Goal: Check status: Check status

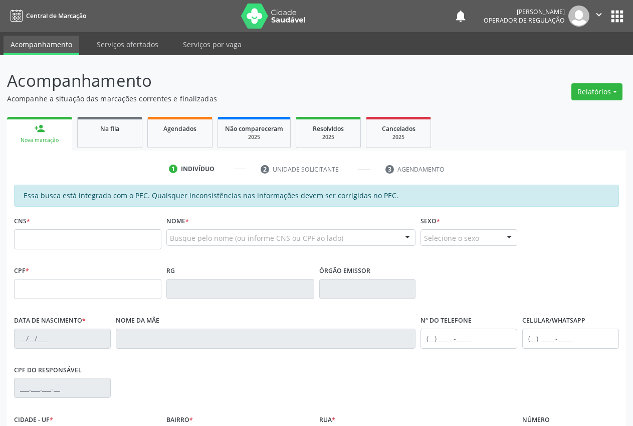
click at [336, 75] on p "Acompanhamento" at bounding box center [224, 80] width 434 height 25
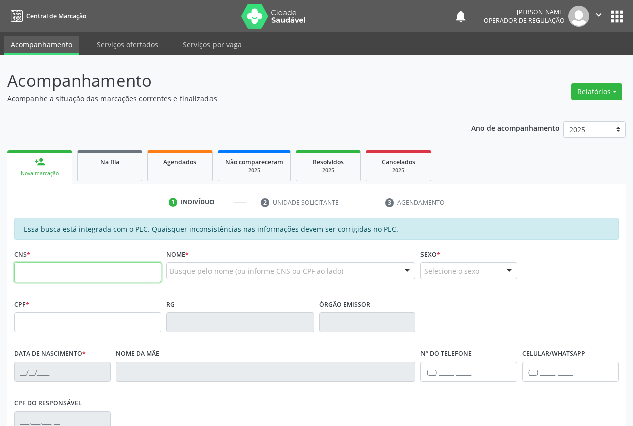
click at [137, 270] on input "text" at bounding box center [87, 272] width 147 height 20
paste input "700 6034 9997 2769"
type input "700 6034 9997 2769"
type input "077.709.364-20"
type input "[DATE]"
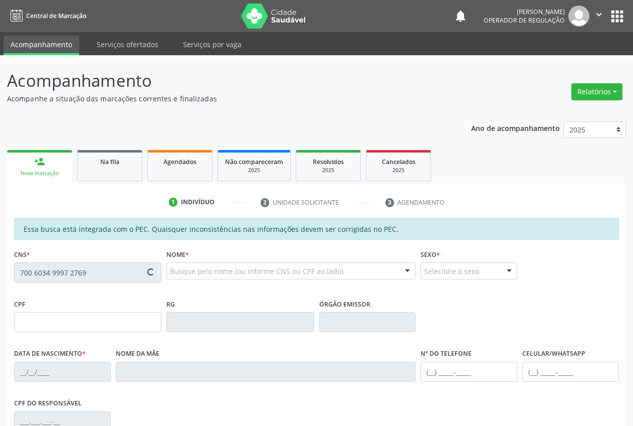
type input "[PERSON_NAME]"
type input "[PHONE_NUMBER]"
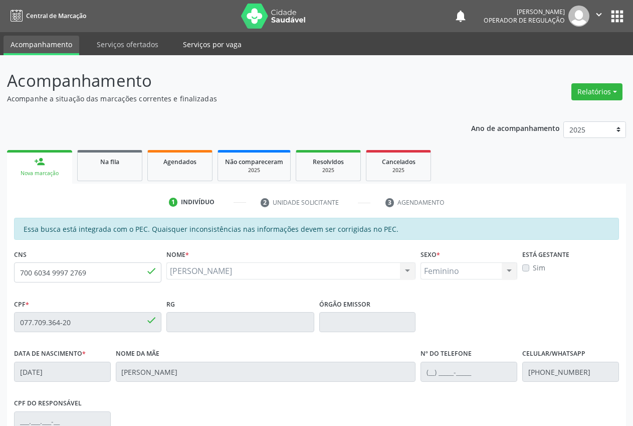
click at [210, 37] on link "Serviços por vaga" at bounding box center [212, 45] width 73 height 18
click at [114, 42] on link "Serviços ofertados" at bounding box center [128, 45] width 76 height 18
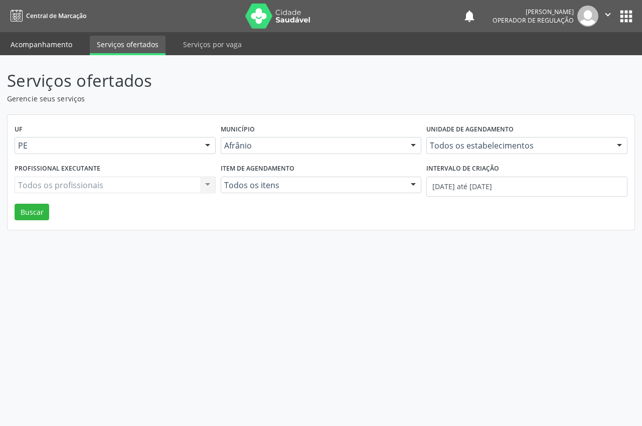
click at [35, 46] on link "Acompanhamento" at bounding box center [42, 45] width 76 height 18
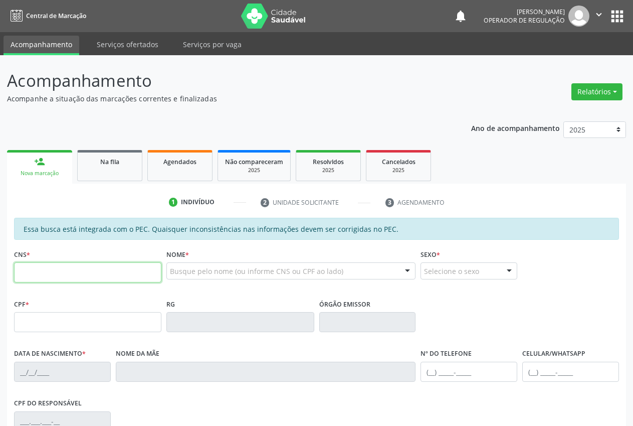
click at [42, 270] on input "text" at bounding box center [87, 272] width 147 height 20
paste input "700 6034 9997 2769"
type input "700 6034 9997 2769"
type input "077.709.364-20"
type input "[DATE]"
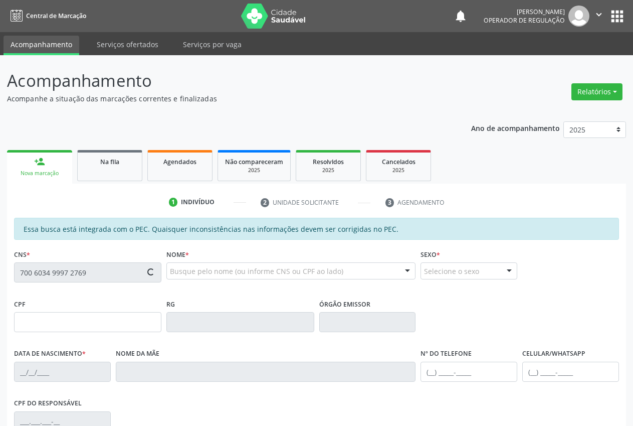
type input "[PERSON_NAME]"
type input "[PHONE_NUMBER]"
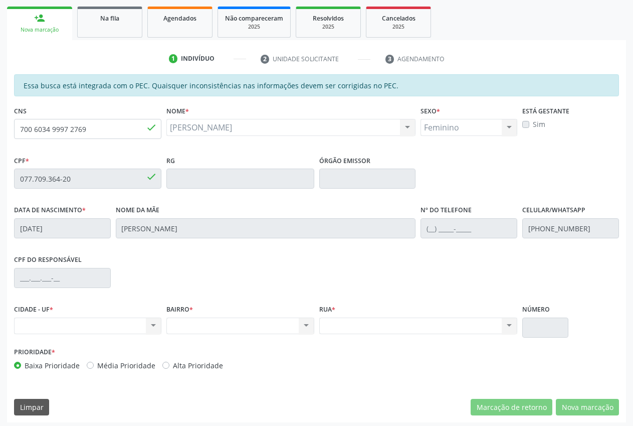
scroll to position [147, 0]
